Goal: Register for event/course

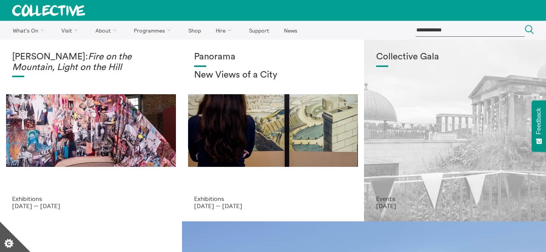
click at [418, 86] on div "Collective Gala" at bounding box center [455, 124] width 158 height 144
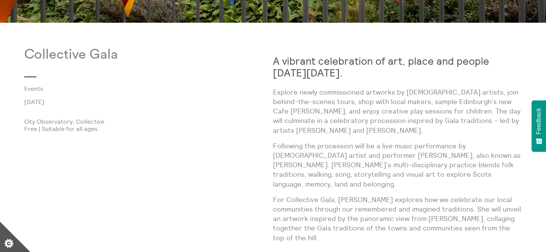
scroll to position [406, 0]
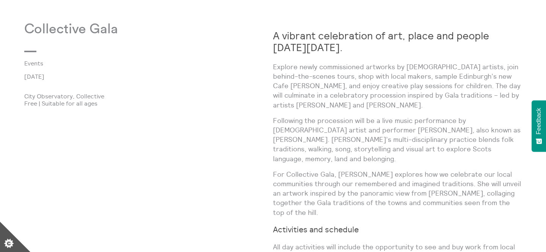
click at [390, 86] on p "Explore newly commissioned artworks by [DEMOGRAPHIC_DATA] artists, join behind-…" at bounding box center [397, 86] width 249 height 48
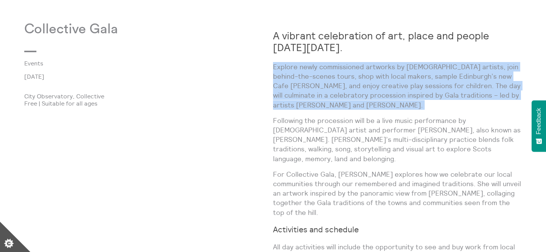
click at [391, 98] on p "Explore newly commissioned artworks by [DEMOGRAPHIC_DATA] artists, join behind-…" at bounding box center [397, 86] width 249 height 48
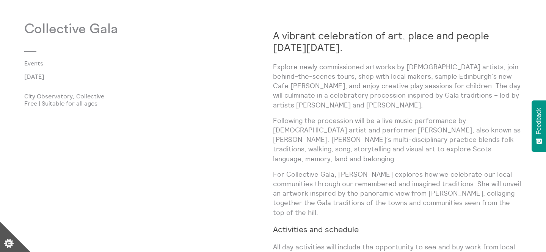
click at [391, 98] on p "Explore newly commissioned artworks by [DEMOGRAPHIC_DATA] artists, join behind-…" at bounding box center [397, 86] width 249 height 48
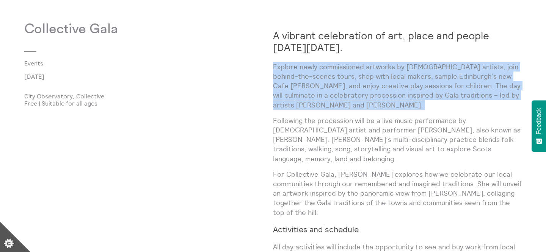
click at [392, 116] on p "Following the procession will be a live music performance by [DEMOGRAPHIC_DATA]…" at bounding box center [397, 140] width 249 height 48
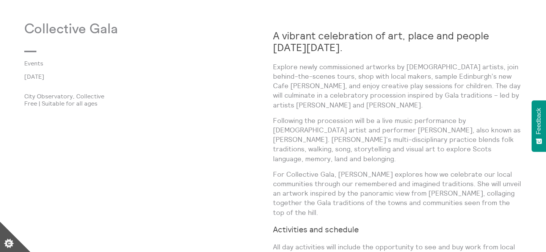
click at [392, 116] on p "Following the procession will be a live music performance by [DEMOGRAPHIC_DATA]…" at bounding box center [397, 140] width 249 height 48
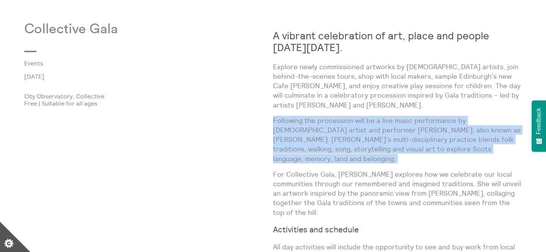
click at [392, 125] on p "Following the procession will be a live music performance by [DEMOGRAPHIC_DATA]…" at bounding box center [397, 140] width 249 height 48
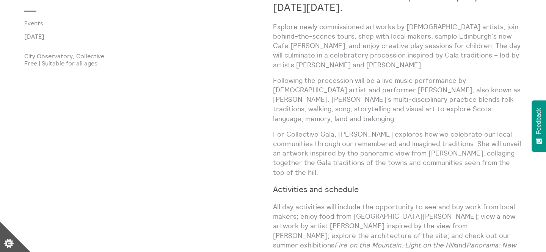
scroll to position [427, 0]
